Goal: Check status

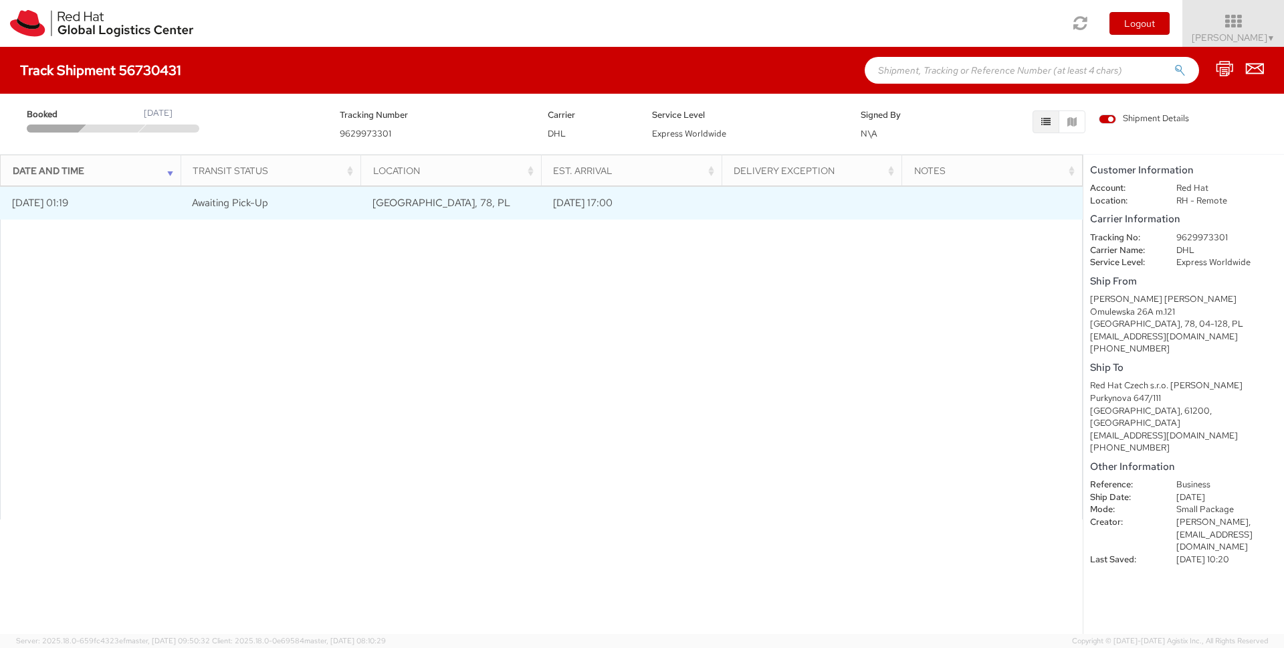
click at [231, 201] on span "Awaiting Pick-Up" at bounding box center [230, 202] width 76 height 13
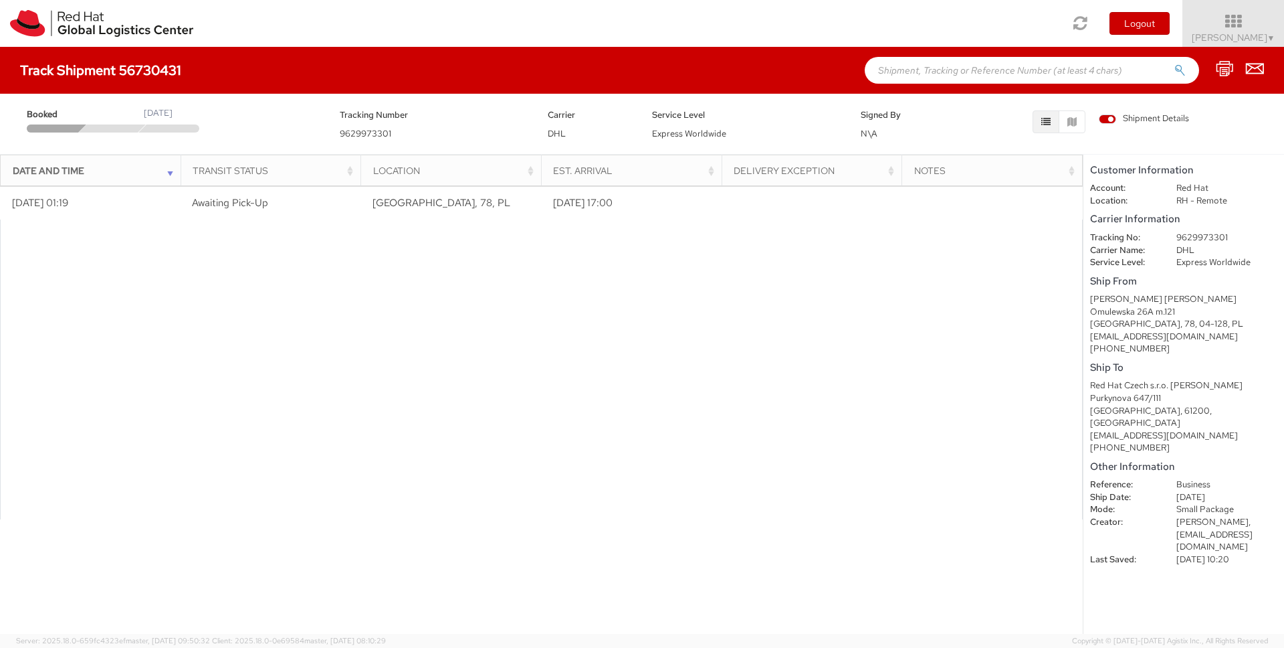
click at [1139, 307] on div "Omulewska 26A m.121" at bounding box center [1183, 312] width 187 height 13
click at [1137, 334] on div "ibuziuk@redhat.com" at bounding box center [1183, 336] width 187 height 13
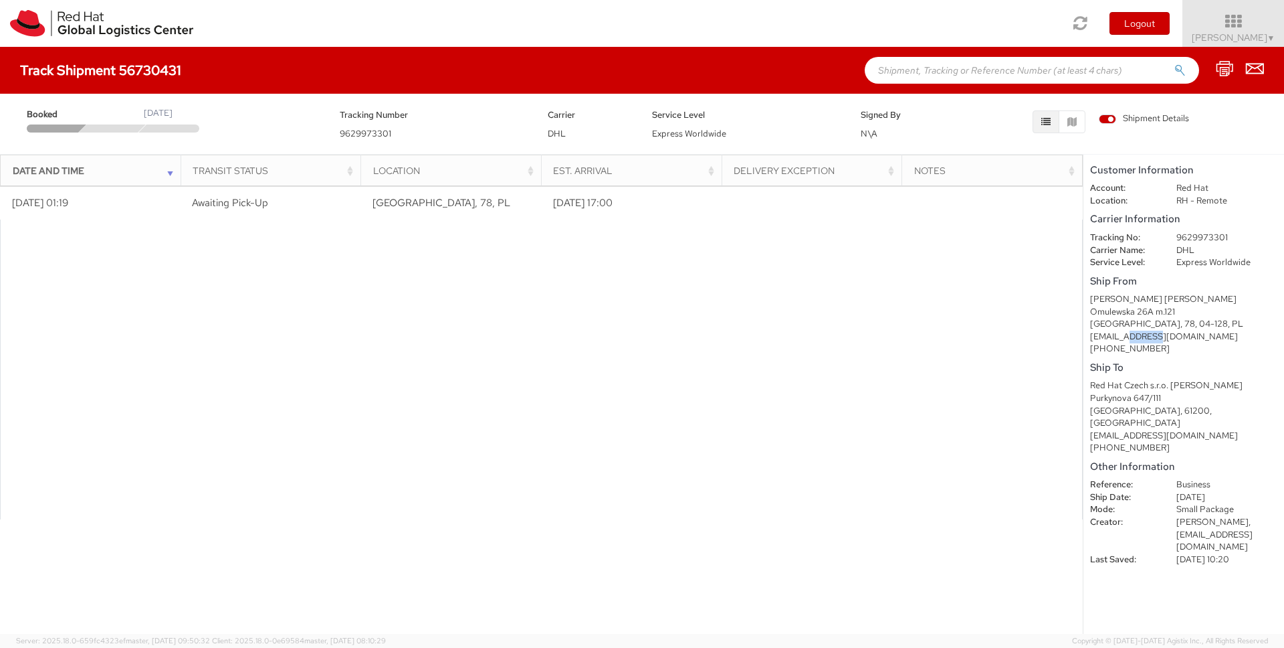
click at [1137, 334] on div "ibuziuk@redhat.com" at bounding box center [1183, 336] width 187 height 13
click at [1154, 318] on div "Warszawa, 78, 04-128, PL" at bounding box center [1183, 324] width 187 height 13
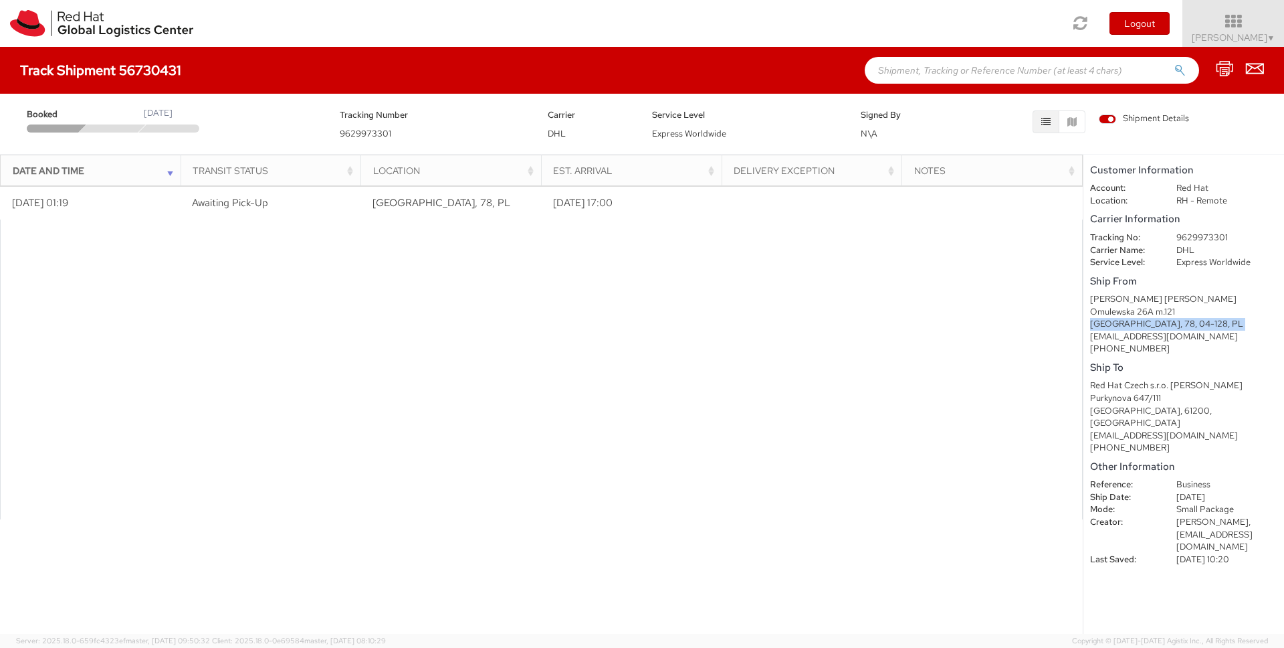
click at [1154, 318] on div "Warszawa, 78, 04-128, PL" at bounding box center [1183, 324] width 187 height 13
